Goal: Check status: Check status

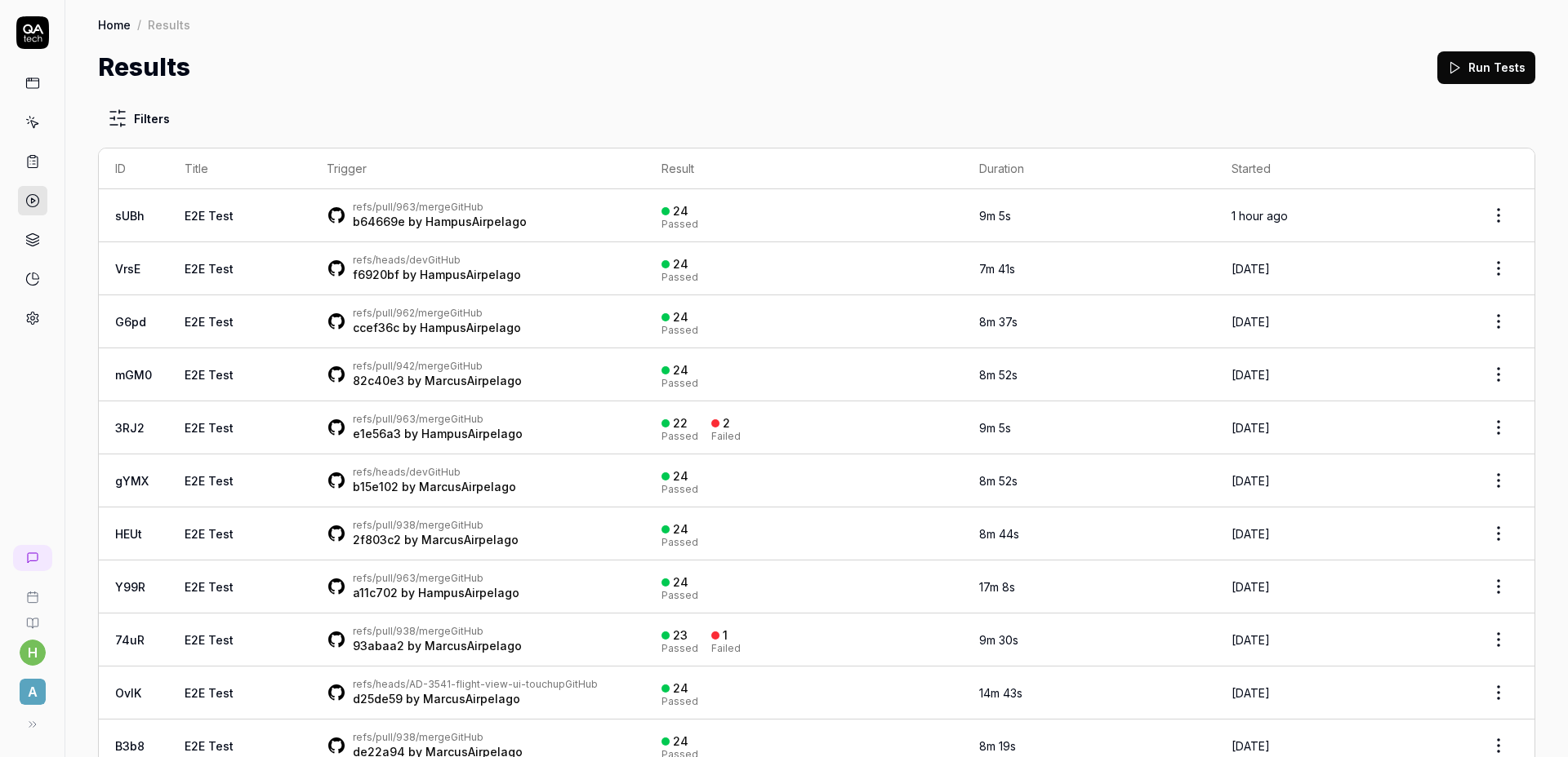
click at [505, 73] on div "Results Run Tests" at bounding box center [816, 68] width 1437 height 37
click at [595, 66] on div "Results Run Tests" at bounding box center [816, 68] width 1437 height 37
click at [593, 64] on div "Results Run Tests" at bounding box center [816, 68] width 1437 height 37
